Goal: Task Accomplishment & Management: Manage account settings

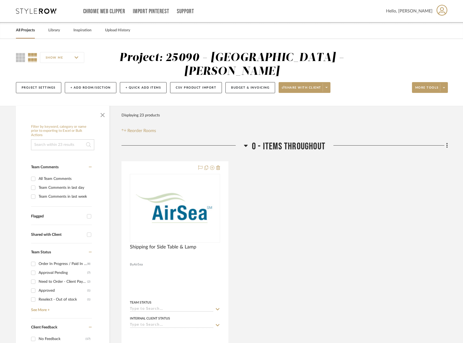
click at [43, 12] on icon at bounding box center [36, 10] width 41 height 5
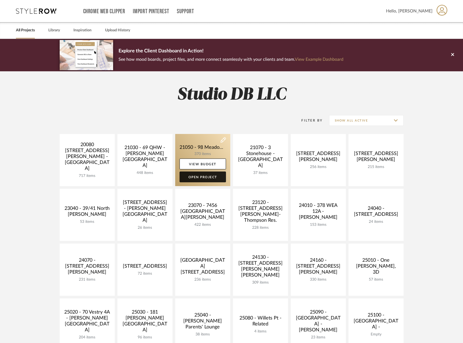
click at [206, 178] on link "Open Project" at bounding box center [203, 176] width 46 height 11
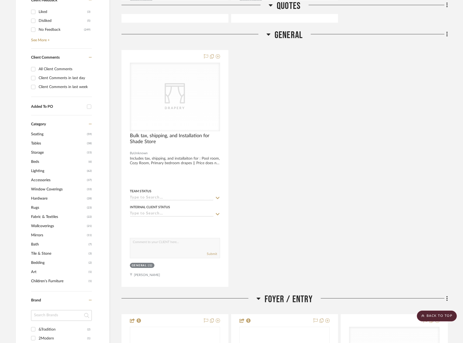
scroll to position [378, 0]
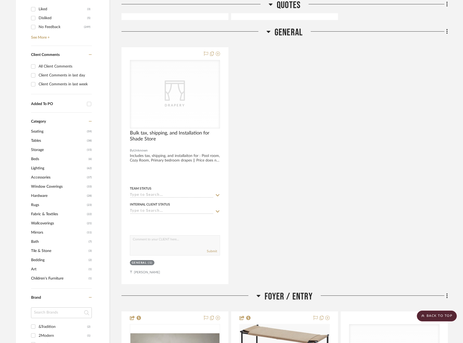
click at [38, 167] on span "Lighting" at bounding box center [58, 168] width 55 height 9
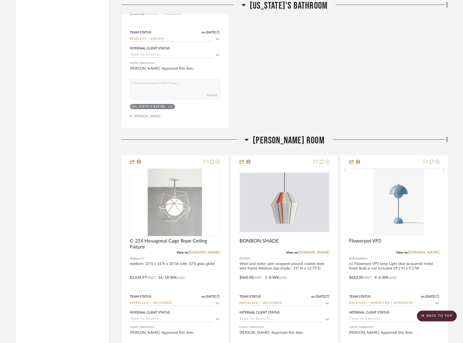
scroll to position [4627, 0]
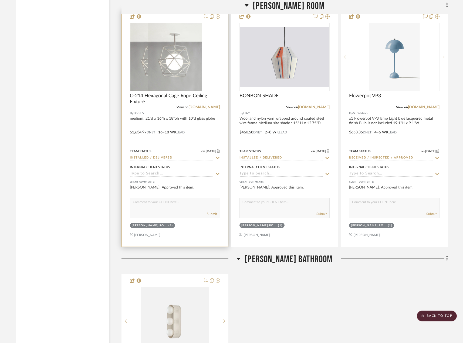
click at [166, 118] on div at bounding box center [175, 128] width 106 height 236
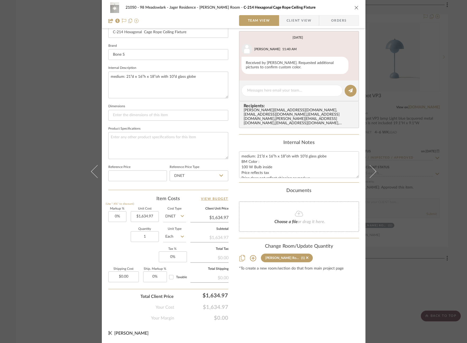
scroll to position [0, 0]
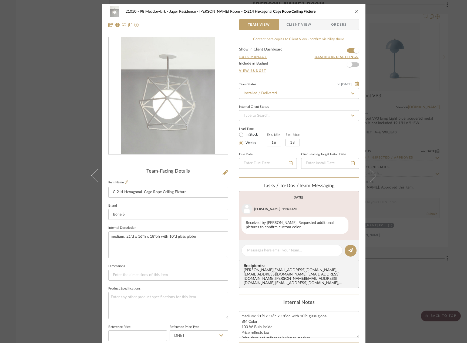
click at [292, 25] on span "Client View" at bounding box center [299, 24] width 25 height 11
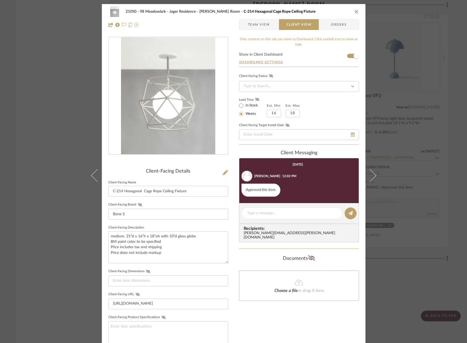
click at [265, 21] on span "Team View" at bounding box center [259, 24] width 22 height 11
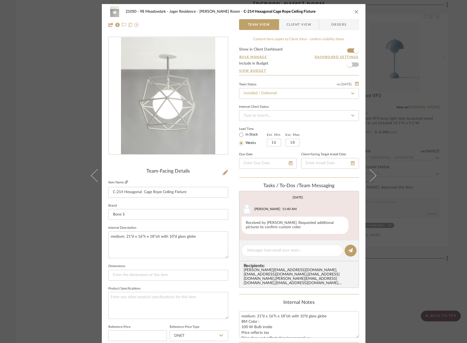
click at [126, 182] on icon at bounding box center [126, 181] width 3 height 3
drag, startPoint x: 294, startPoint y: 23, endPoint x: 281, endPoint y: 25, distance: 12.9
click at [294, 23] on span "Client View" at bounding box center [299, 24] width 25 height 11
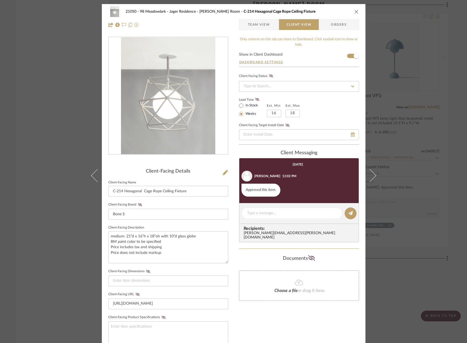
click at [267, 25] on span "Team View" at bounding box center [259, 24] width 22 height 11
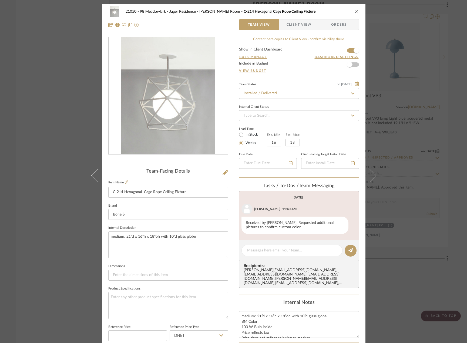
click at [30, 79] on div "21050 - 98 Meadowlark - Jager Residence Jackson's Room C-214 Hexagonal Cage Rop…" at bounding box center [233, 171] width 467 height 343
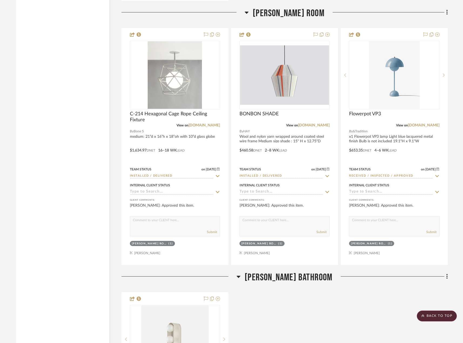
scroll to position [4600, 0]
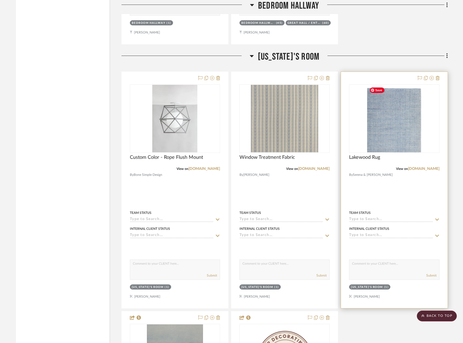
scroll to position [2214, 0]
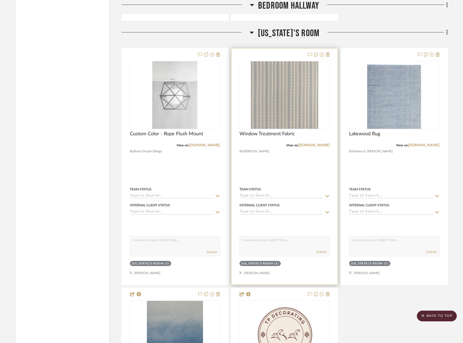
click at [275, 165] on div at bounding box center [284, 166] width 106 height 236
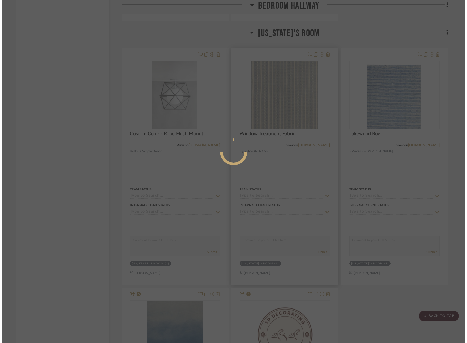
scroll to position [0, 0]
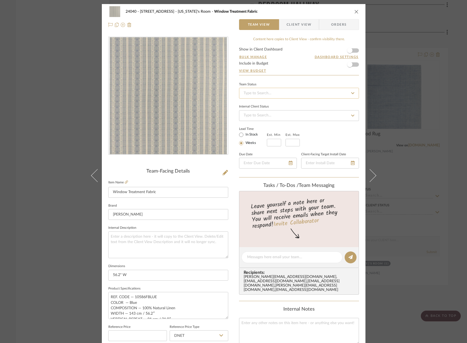
click at [248, 94] on input at bounding box center [299, 93] width 120 height 11
type input "quot"
click at [279, 120] on span "Quote or Bid Requested" at bounding box center [263, 121] width 40 height 4
type input "[DATE]"
type input "Quote or Bid Requested"
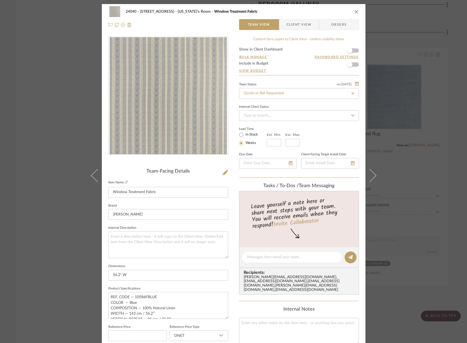
type input "[DATE]"
type input "Quote or Bid Requested"
drag, startPoint x: 26, startPoint y: 84, endPoint x: 53, endPoint y: 98, distance: 30.2
click at [27, 84] on div "24040 - [GEOGRAPHIC_DATA] [US_STATE]'s Room Window Treatment Fabric Team View C…" at bounding box center [233, 171] width 467 height 343
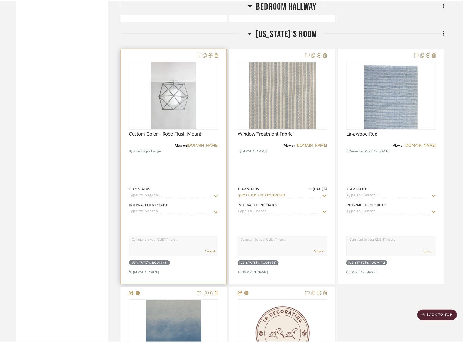
scroll to position [2214, 0]
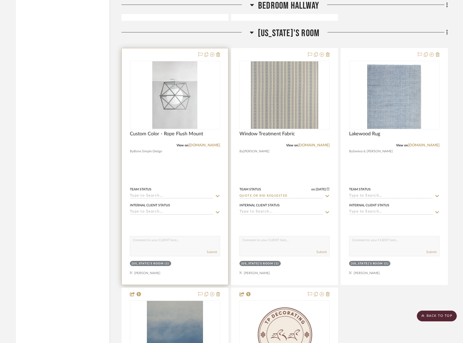
click at [195, 160] on div at bounding box center [175, 166] width 106 height 236
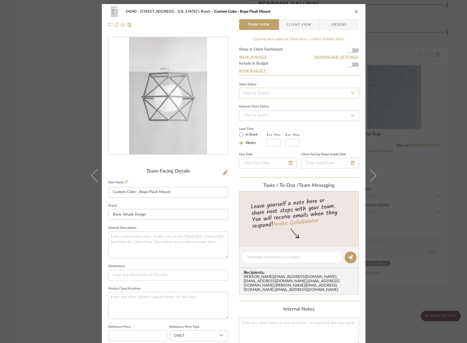
click at [265, 91] on input at bounding box center [299, 93] width 120 height 11
type input "quot"
click at [272, 120] on span "Quote or Bid Requested" at bounding box center [263, 121] width 40 height 4
type input "[DATE]"
type input "Quote or Bid Requested"
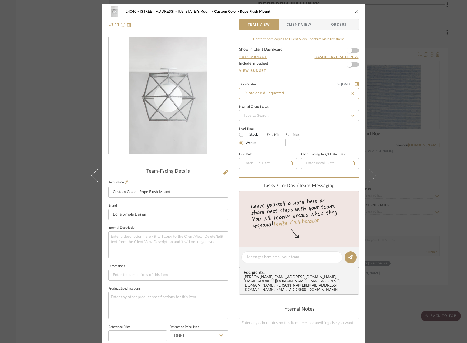
type input "[DATE]"
type input "Quote or Bid Requested"
click at [243, 306] on div "Internal Notes" at bounding box center [299, 309] width 120 height 6
click at [38, 87] on div "24040 - 171 [GEOGRAPHIC_DATA] [US_STATE]'s Room Custom Color - Rope Flush Mount…" at bounding box center [233, 171] width 467 height 343
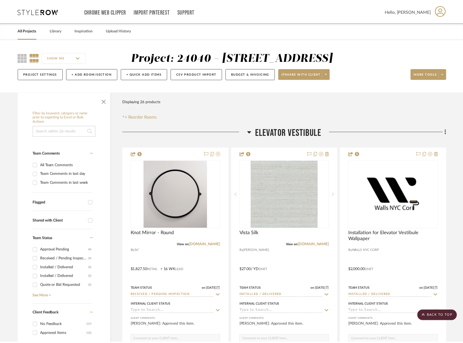
scroll to position [2214, 0]
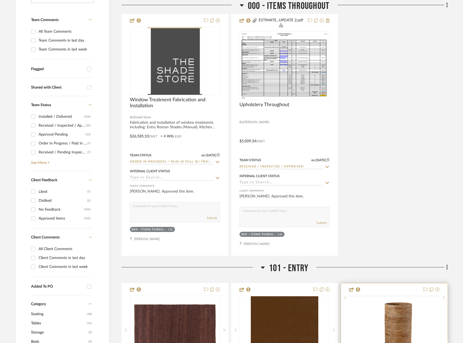
scroll to position [216, 0]
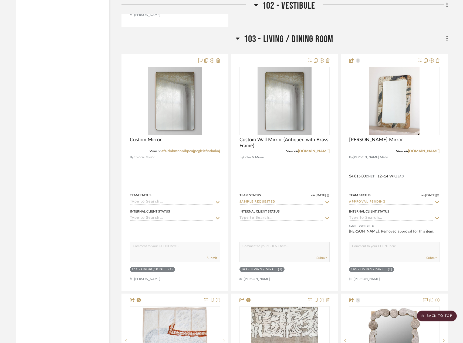
scroll to position [1404, 0]
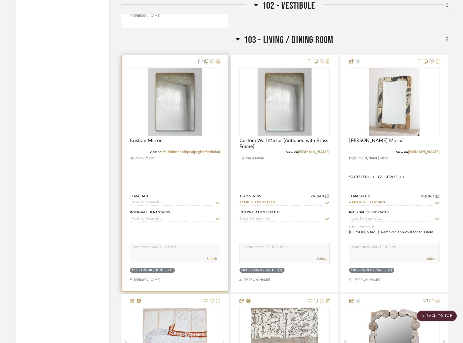
click at [218, 59] on icon at bounding box center [218, 61] width 4 height 4
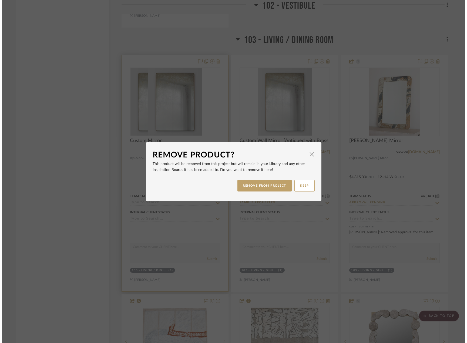
scroll to position [0, 0]
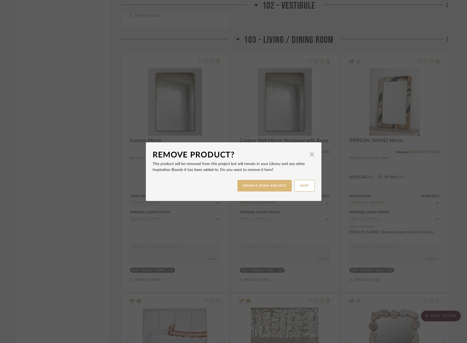
click at [275, 188] on button "REMOVE FROM PROJECT" at bounding box center [264, 186] width 54 height 12
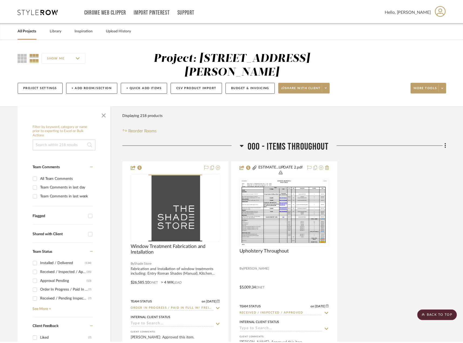
scroll to position [1404, 0]
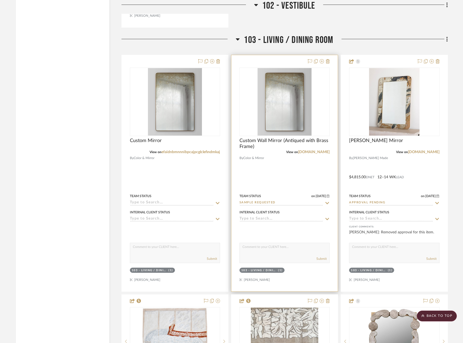
click at [307, 166] on div at bounding box center [284, 173] width 106 height 236
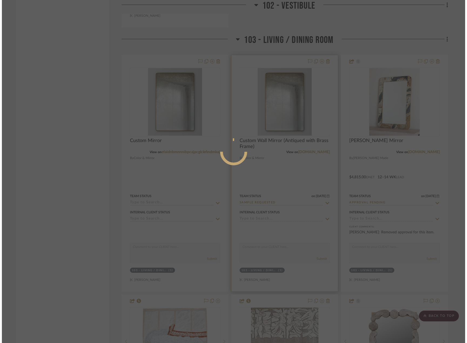
scroll to position [0, 0]
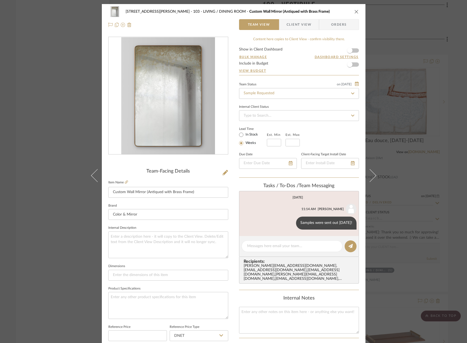
click at [18, 68] on div "22120 - 136 W 22nd Street - Chang 103 - LIVING / DINING ROOM Custom Wall Mirror…" at bounding box center [233, 171] width 467 height 343
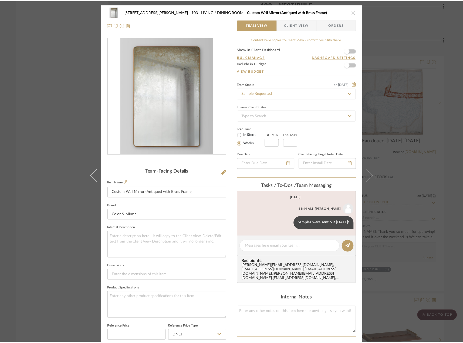
scroll to position [1404, 0]
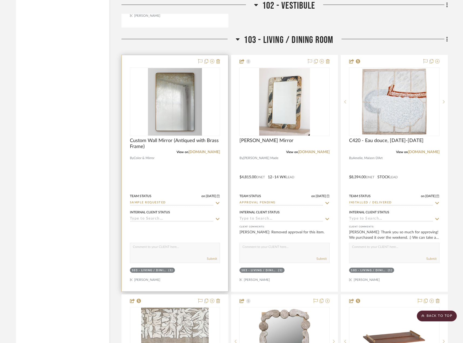
click at [220, 153] on div at bounding box center [175, 173] width 106 height 236
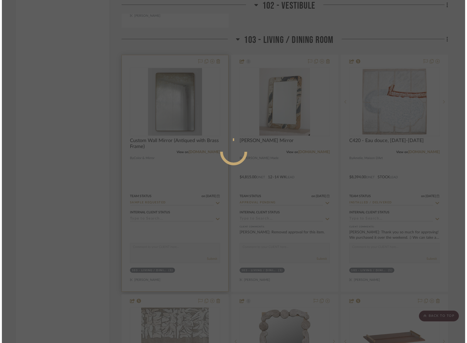
scroll to position [0, 0]
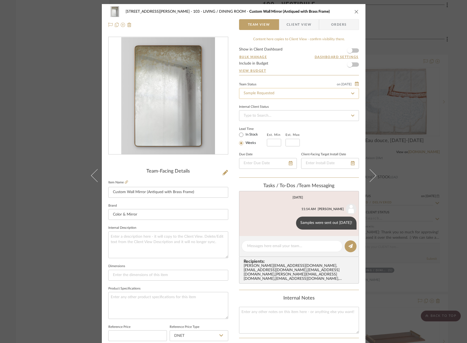
click at [265, 93] on input "Sample Requested" at bounding box center [299, 93] width 120 height 11
type input "quot"
click at [277, 124] on div "Quote or Bid Requested" at bounding box center [296, 122] width 119 height 14
type input "[DATE]"
type input "Quote or Bid Requested"
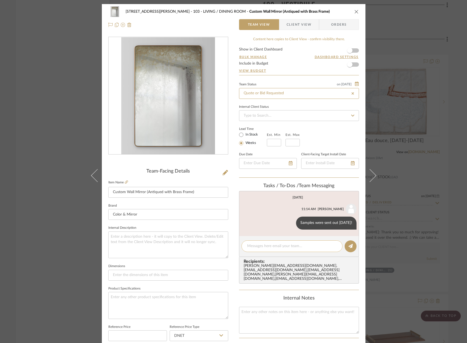
type input "[DATE]"
type input "Quote or Bid Requested"
click at [267, 245] on textarea at bounding box center [292, 246] width 90 height 6
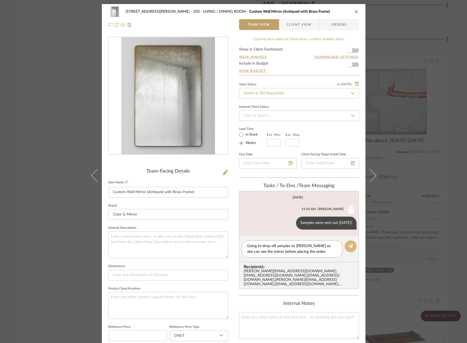
type textarea "Going to drop off samples to Juliet so she can see the mirror before placing th…"
click at [348, 246] on icon at bounding box center [350, 246] width 4 height 4
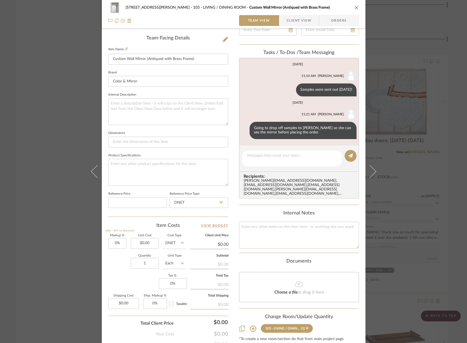
scroll to position [135, 0]
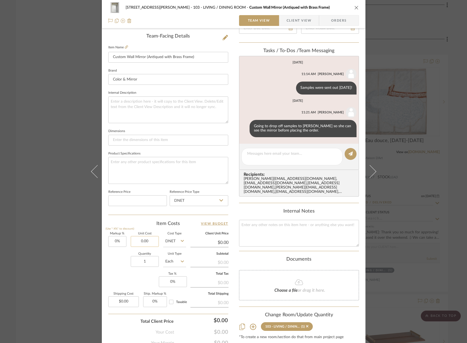
click at [144, 240] on input "0.00" at bounding box center [145, 241] width 28 height 11
type input "$2,810.00"
click at [115, 284] on div "Markup % (Use "-X%" to discount) 0% Unit Cost $2,810.00 Cost Type DNET Client U…" at bounding box center [168, 271] width 120 height 79
type input "$2,810.00"
click at [116, 303] on input "0.00" at bounding box center [123, 301] width 31 height 11
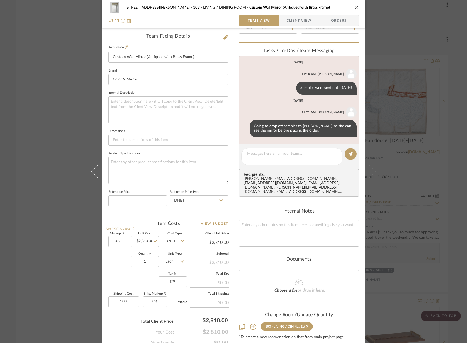
type input "$300.00"
click at [117, 276] on div "Markup % (Use "-X%" to discount) 0% Unit Cost $2,810.00 Cost Type DNET Client U…" at bounding box center [168, 271] width 120 height 79
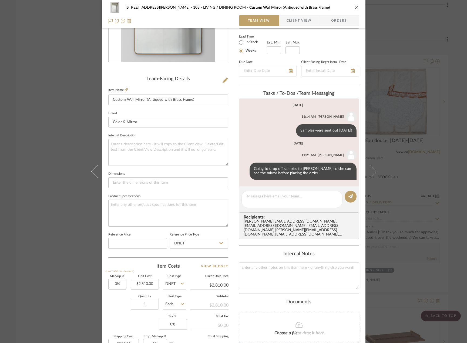
scroll to position [0, 0]
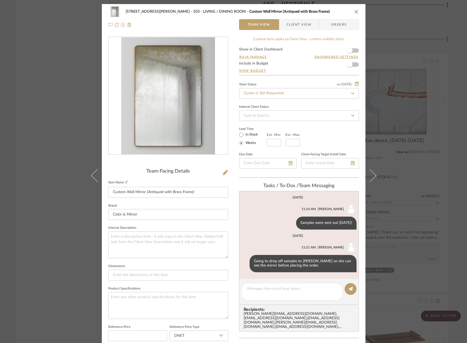
click at [296, 23] on span "Client View" at bounding box center [299, 24] width 25 height 11
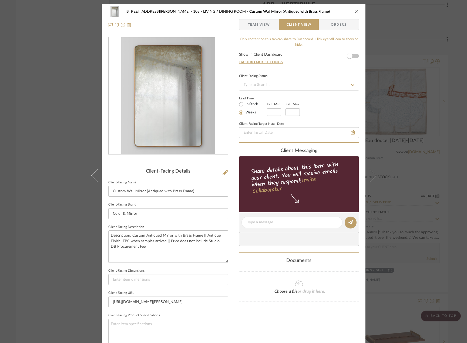
click at [252, 26] on span "Team View" at bounding box center [259, 24] width 22 height 11
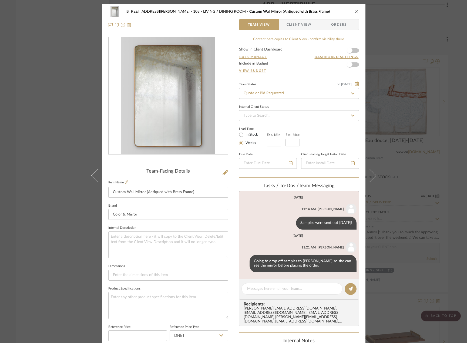
click at [40, 48] on div "22120 - 136 W 22nd Street - Chang 103 - LIVING / DINING ROOM Custom Wall Mirror…" at bounding box center [233, 171] width 467 height 343
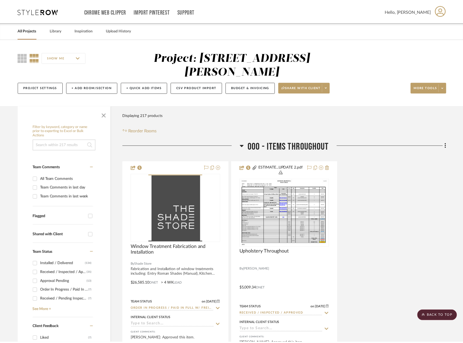
scroll to position [1404, 0]
